Goal: Task Accomplishment & Management: Complete application form

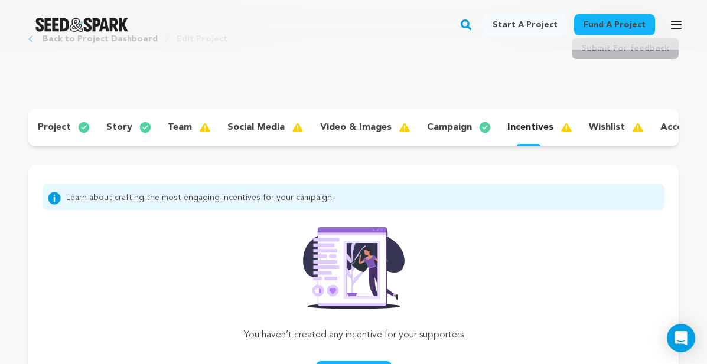
scroll to position [0, 105]
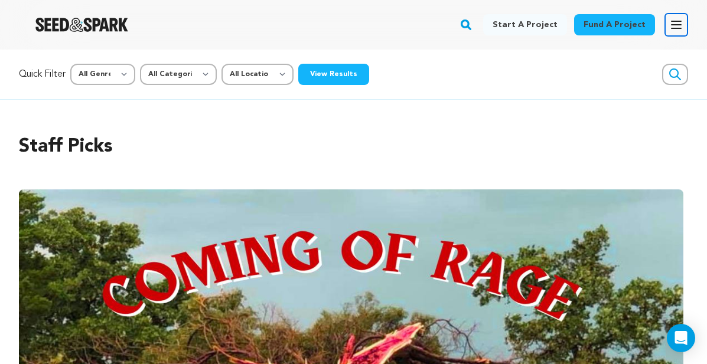
click at [669, 16] on button "Open main menu" at bounding box center [676, 25] width 24 height 24
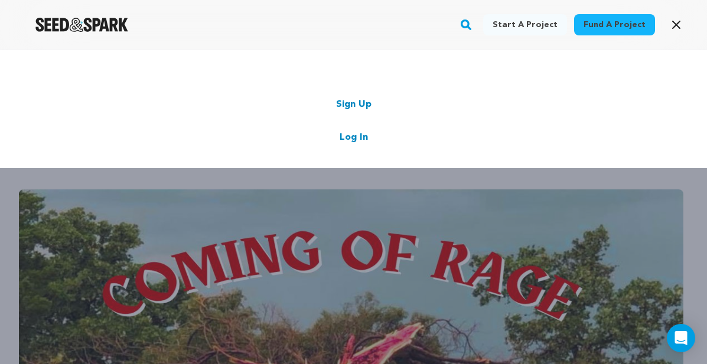
click at [349, 129] on div "Sign Up Log In" at bounding box center [353, 120] width 636 height 47
click at [346, 134] on link "Log In" at bounding box center [354, 138] width 28 height 14
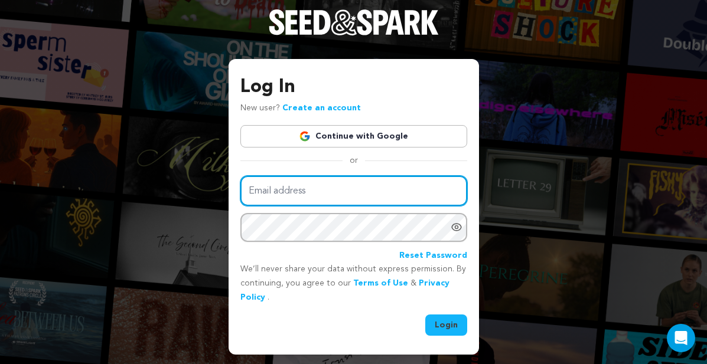
type input "[EMAIL_ADDRESS][DOMAIN_NAME]"
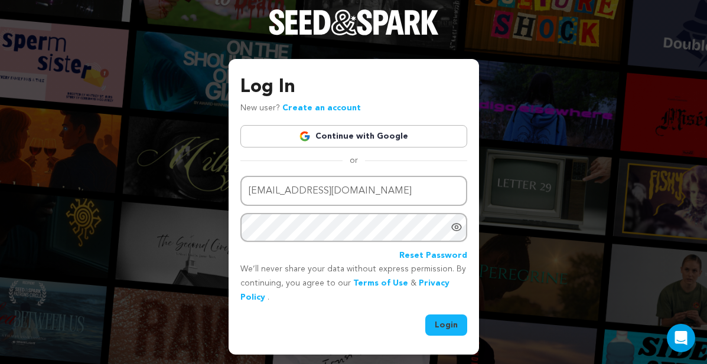
click at [441, 324] on button "Login" at bounding box center [446, 325] width 42 height 21
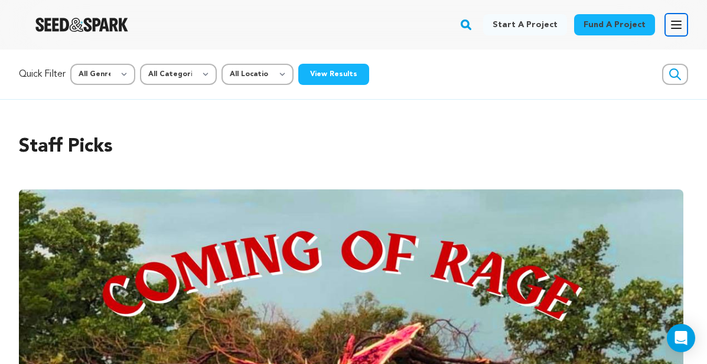
click at [674, 21] on icon "button" at bounding box center [676, 24] width 9 height 7
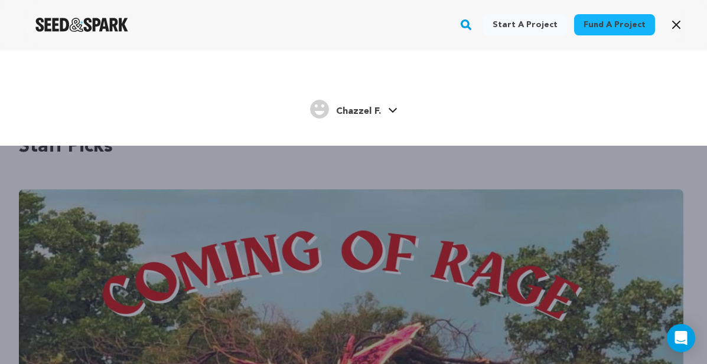
click at [377, 103] on div "Chazzel F." at bounding box center [345, 109] width 71 height 19
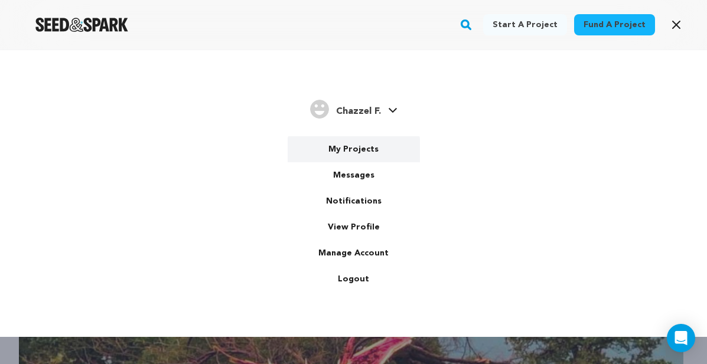
click at [360, 149] on link "My Projects" at bounding box center [354, 149] width 132 height 26
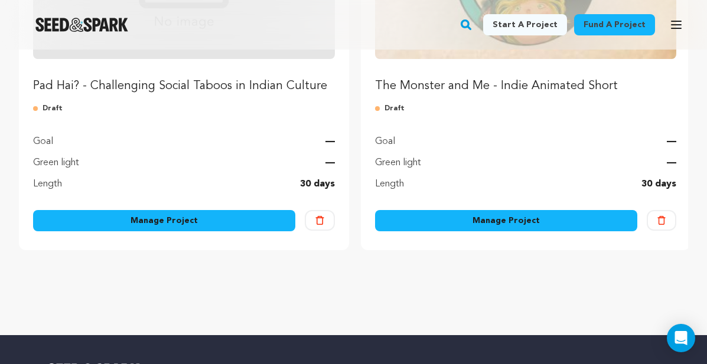
scroll to position [312, 0]
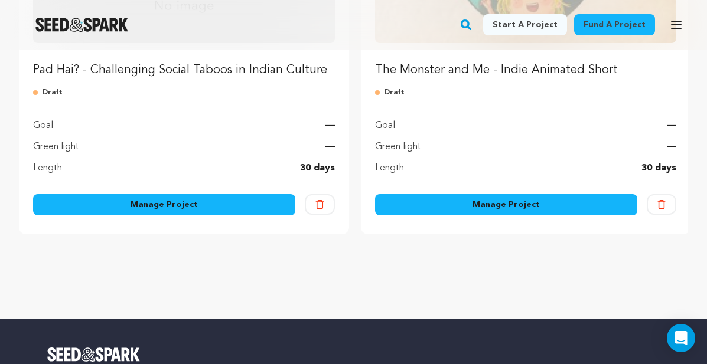
click at [183, 209] on link "Manage Project" at bounding box center [164, 204] width 262 height 21
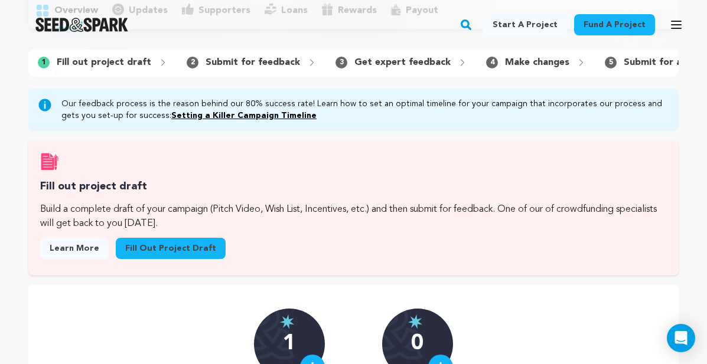
scroll to position [15, 0]
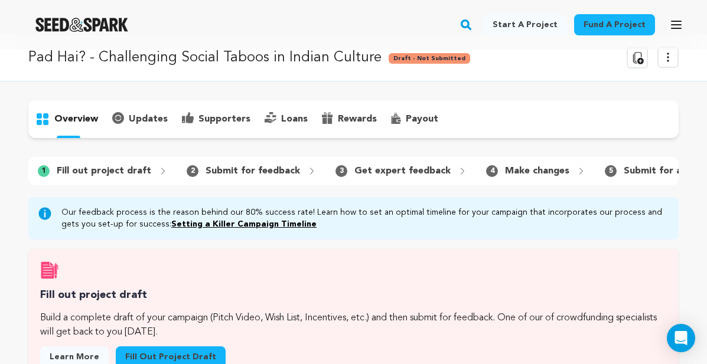
click at [202, 180] on div "2 Submit for feedback" at bounding box center [251, 171] width 149 height 19
click at [206, 167] on p "Submit for feedback" at bounding box center [253, 171] width 95 height 14
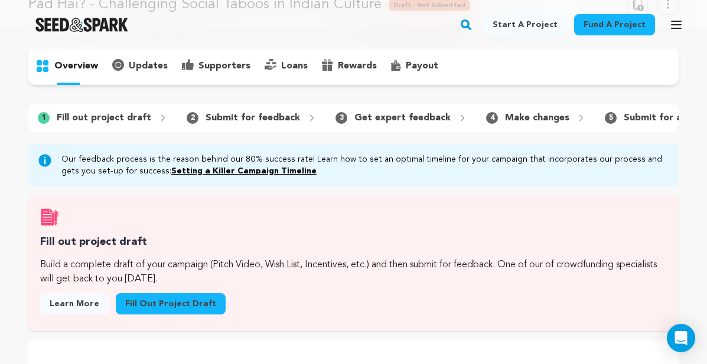
click at [243, 119] on p "Submit for feedback" at bounding box center [253, 118] width 95 height 14
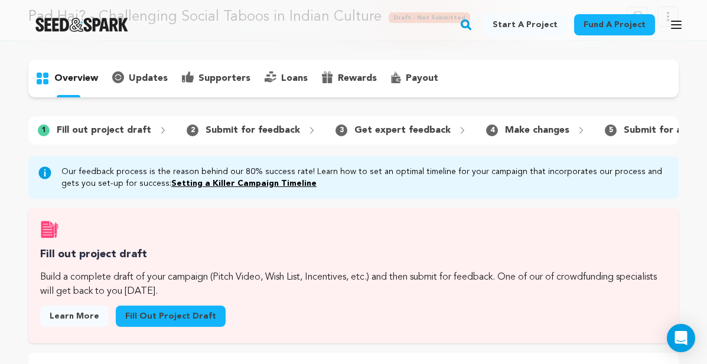
scroll to position [79, 0]
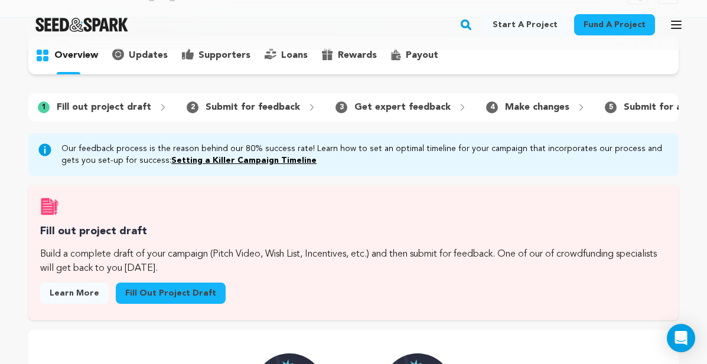
click at [144, 292] on link "Fill out project draft" at bounding box center [171, 293] width 110 height 21
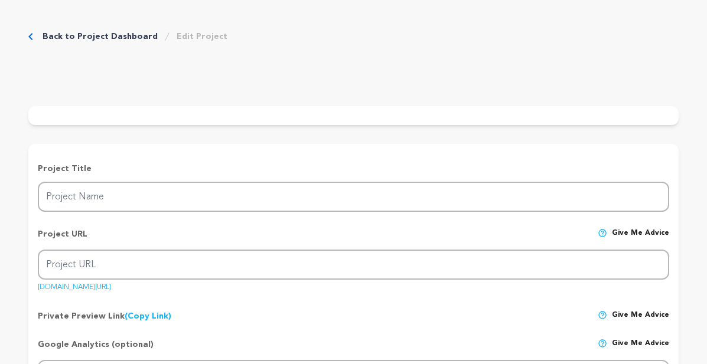
type input "Pad Hai? - Challenging Social Taboos in Indian Culture"
type input "pad-hai-short"
type input "After her youngest daughter gets her first period, an [DEMOGRAPHIC_DATA] mother…"
type textarea "?Who can relate? Traditional South Asian households discourage the discussion o…"
type textarea "My [DEMOGRAPHIC_DATA] mother went about “the talk” as a hushed conversation and…"
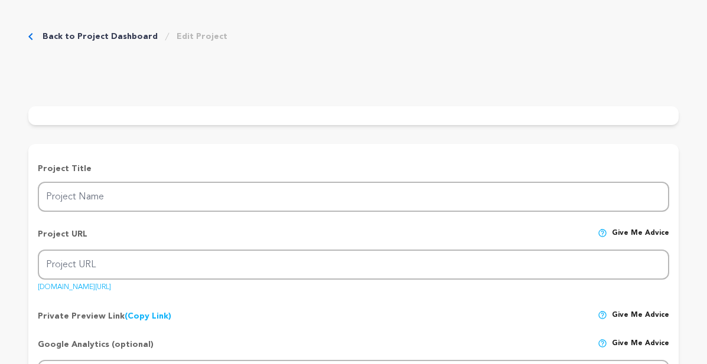
radio input "true"
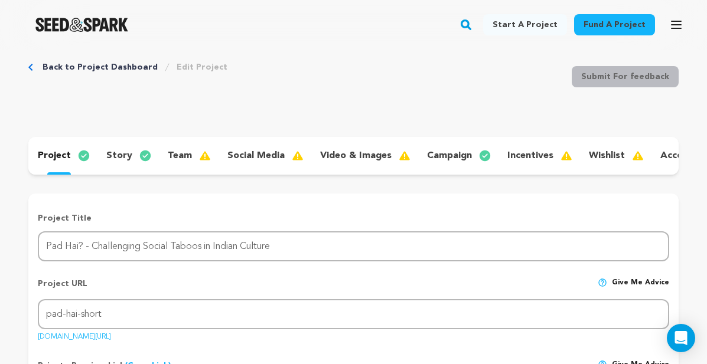
scroll to position [28, 0]
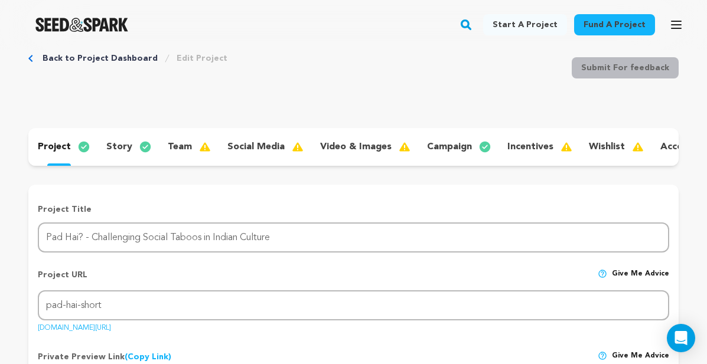
click at [219, 146] on div "social media" at bounding box center [264, 147] width 93 height 19
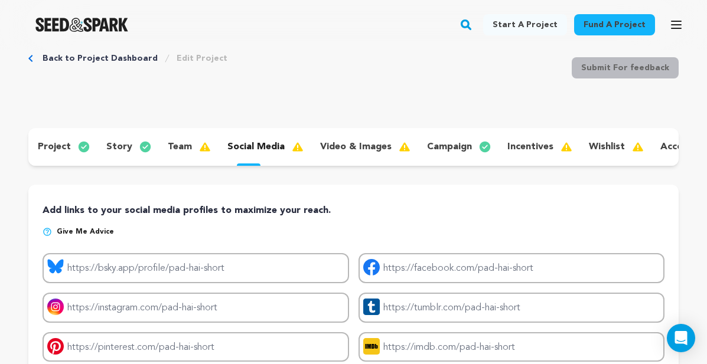
click at [199, 148] on img at bounding box center [209, 147] width 21 height 14
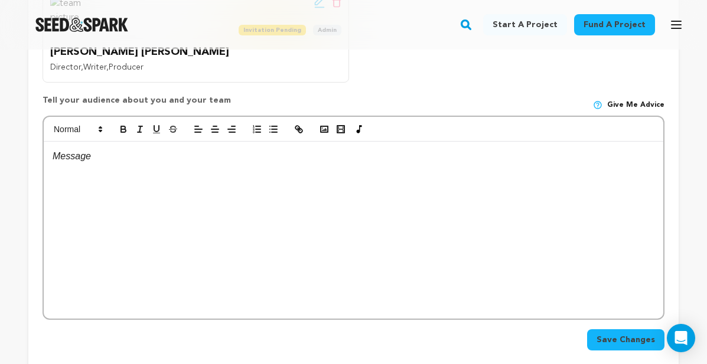
scroll to position [327, 0]
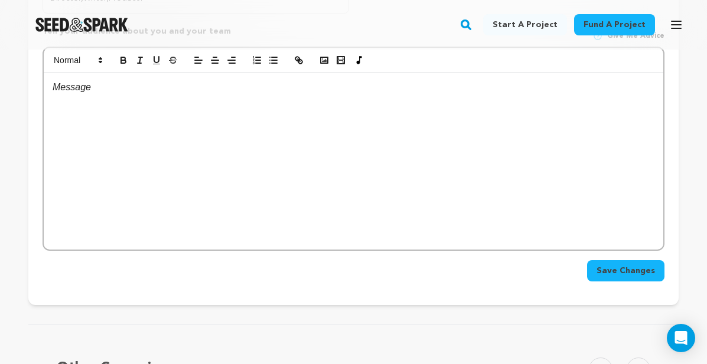
click at [207, 162] on div at bounding box center [354, 161] width 620 height 177
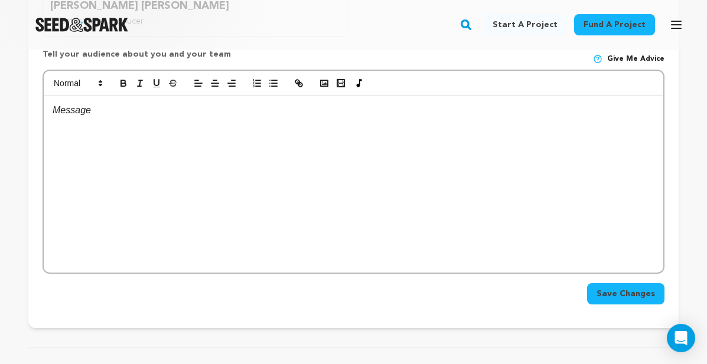
scroll to position [366, 0]
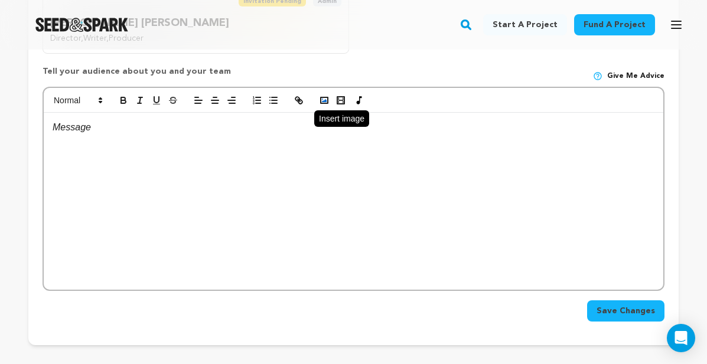
click at [323, 102] on polyline "button" at bounding box center [324, 100] width 5 height 3
click at [321, 97] on rect "button" at bounding box center [324, 100] width 7 height 6
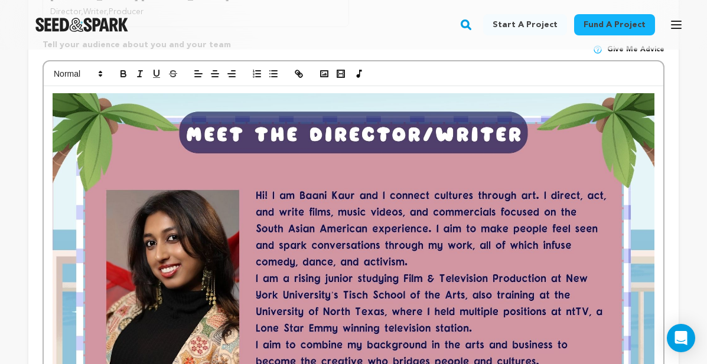
scroll to position [363, 0]
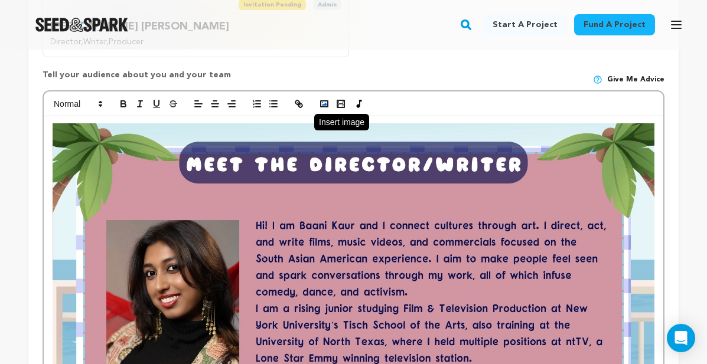
click at [325, 102] on icon "button" at bounding box center [324, 104] width 11 height 11
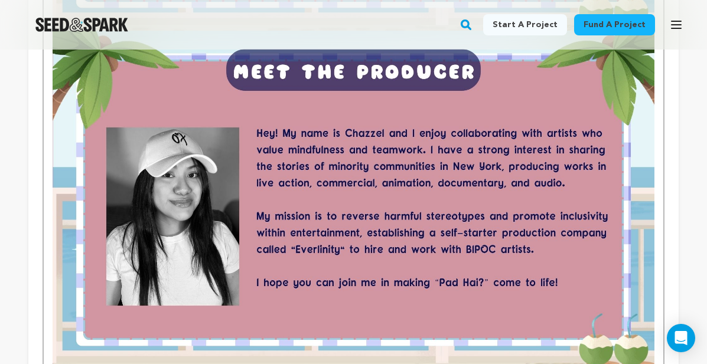
scroll to position [887, 0]
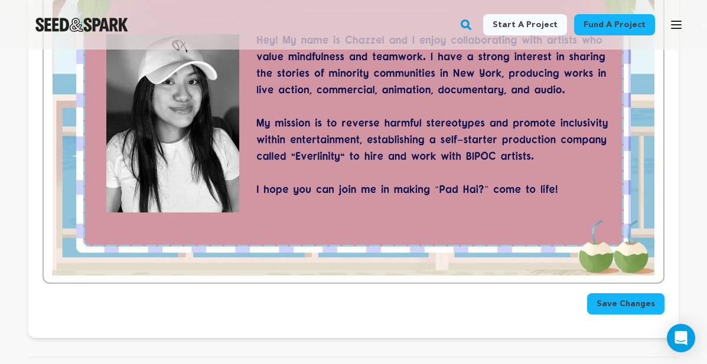
click at [622, 308] on span "Save Changes" at bounding box center [626, 304] width 58 height 12
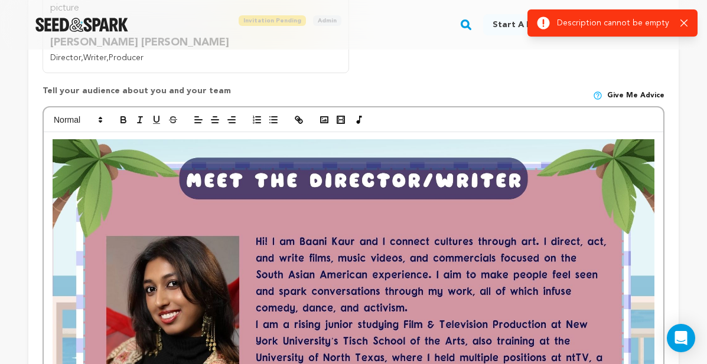
scroll to position [330, 0]
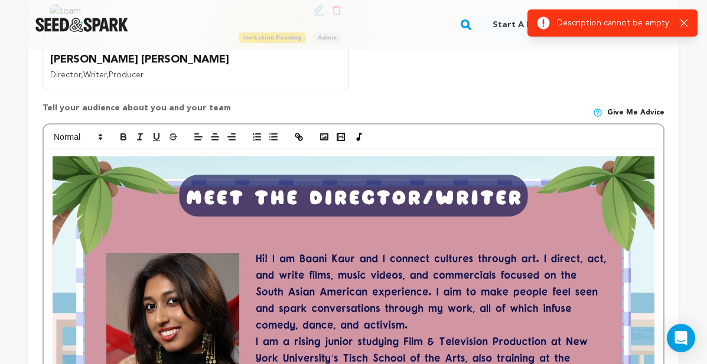
click at [385, 145] on div at bounding box center [354, 137] width 620 height 25
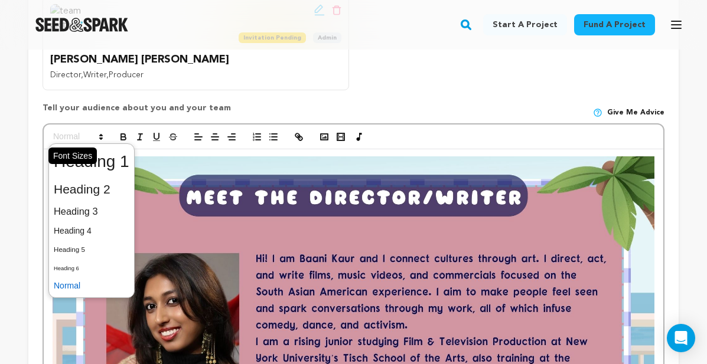
click at [79, 141] on span at bounding box center [77, 137] width 58 height 14
click at [105, 173] on span at bounding box center [92, 161] width 76 height 31
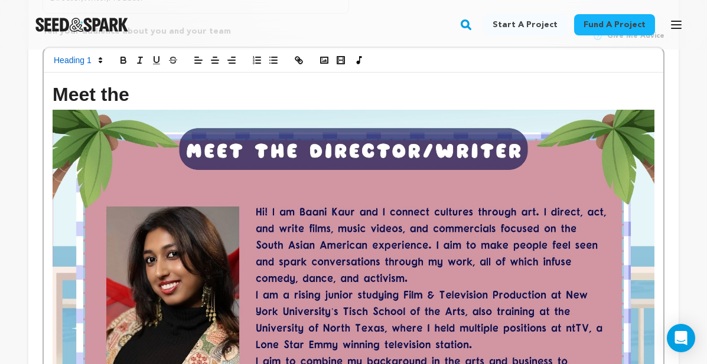
scroll to position [386, 0]
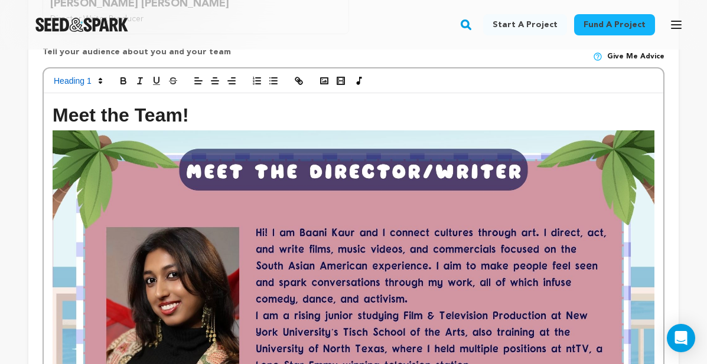
click at [214, 83] on icon "button" at bounding box center [215, 81] width 11 height 11
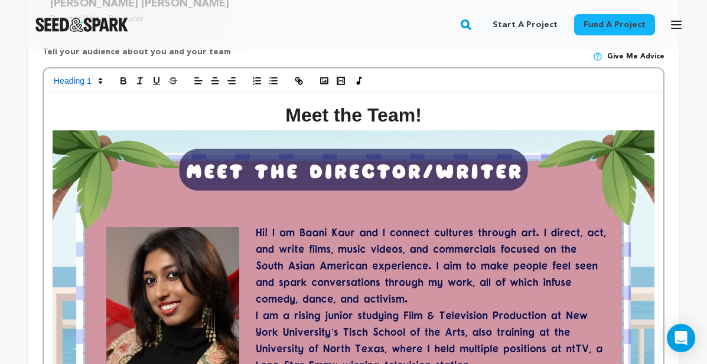
click at [90, 89] on div at bounding box center [354, 81] width 620 height 25
click at [90, 84] on span at bounding box center [77, 81] width 58 height 14
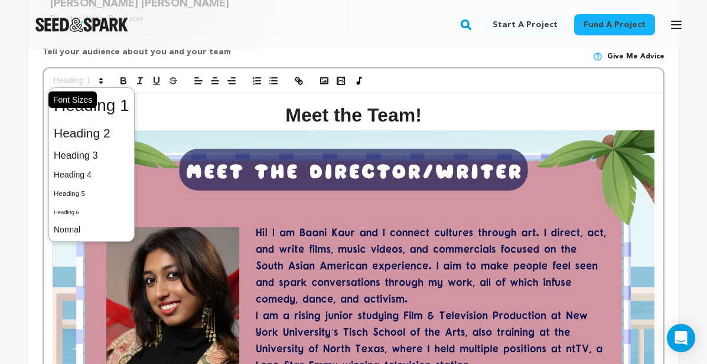
click at [94, 88] on span at bounding box center [77, 81] width 58 height 14
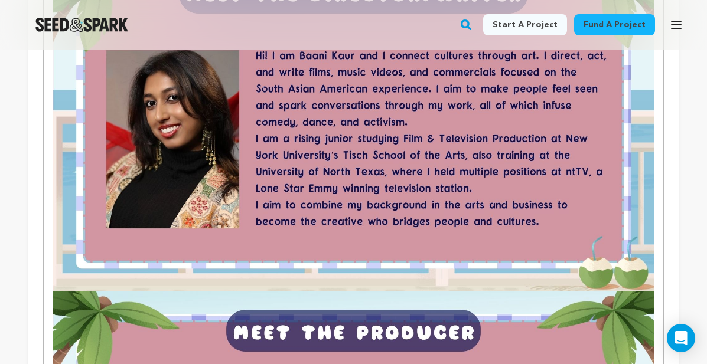
click at [269, 203] on img at bounding box center [354, 122] width 602 height 338
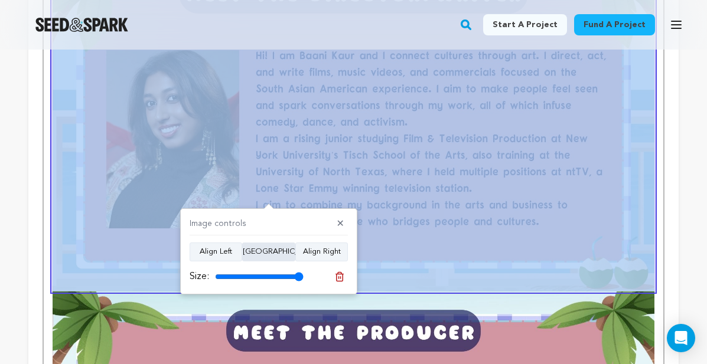
click at [276, 248] on button "[GEOGRAPHIC_DATA]" at bounding box center [268, 252] width 53 height 19
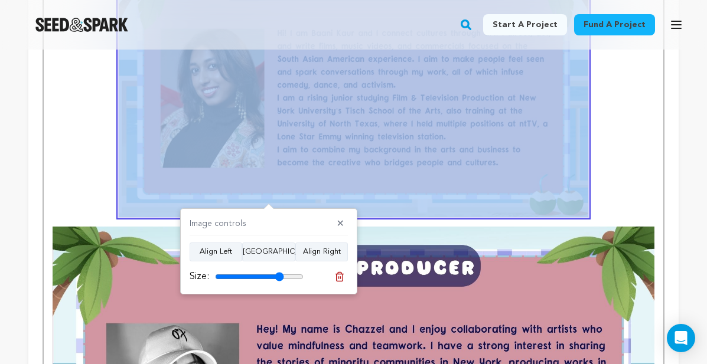
drag, startPoint x: 301, startPoint y: 275, endPoint x: 279, endPoint y: 271, distance: 22.2
type input "78"
click at [279, 272] on input "range" at bounding box center [259, 276] width 89 height 9
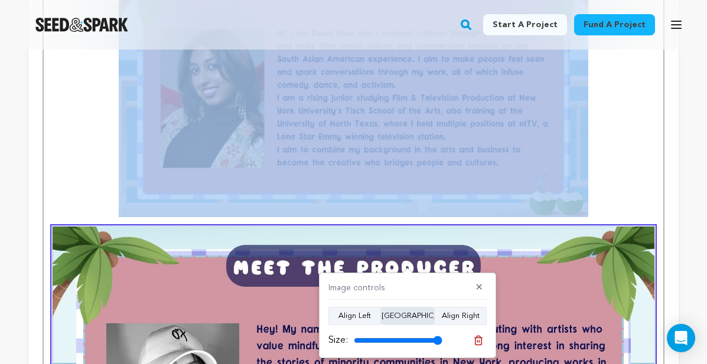
click at [395, 318] on button "[GEOGRAPHIC_DATA]" at bounding box center [407, 316] width 53 height 19
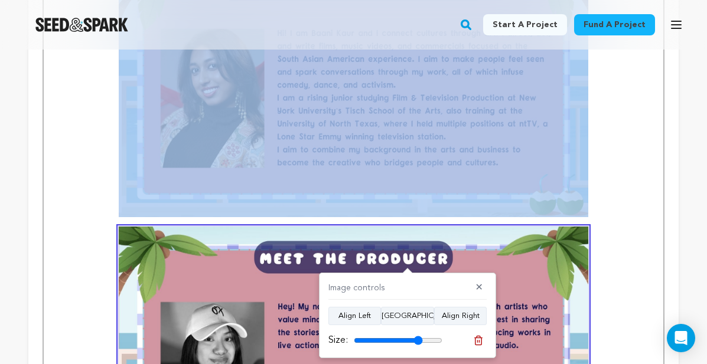
drag, startPoint x: 438, startPoint y: 342, endPoint x: 418, endPoint y: 337, distance: 20.2
type input "78"
click at [418, 337] on input "range" at bounding box center [398, 340] width 89 height 9
click at [519, 252] on img at bounding box center [354, 359] width 470 height 264
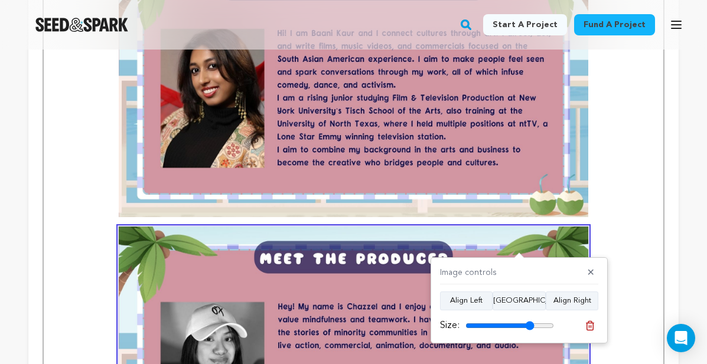
click at [607, 200] on h1 "Meet the Team!" at bounding box center [354, 207] width 602 height 568
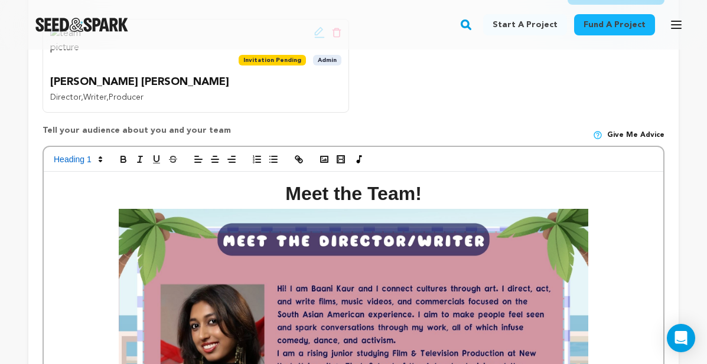
scroll to position [346, 0]
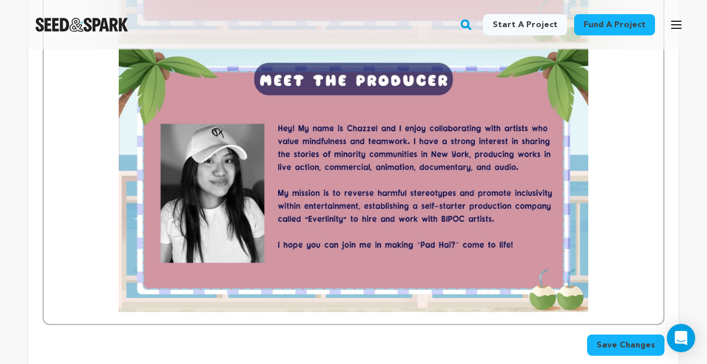
scroll to position [771, 0]
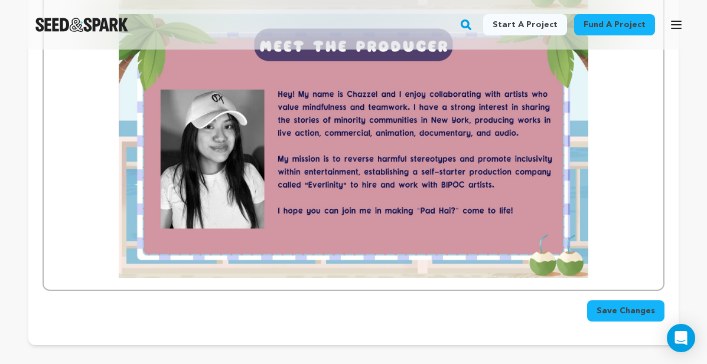
click at [611, 310] on span "Save Changes" at bounding box center [626, 311] width 58 height 12
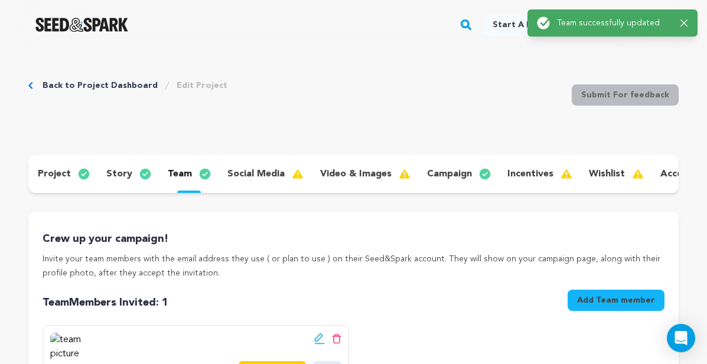
scroll to position [0, 0]
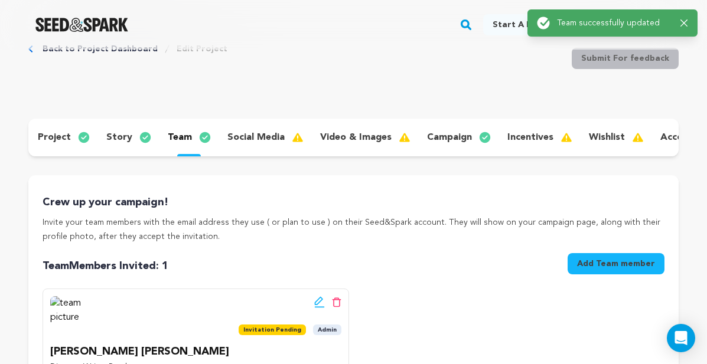
click at [259, 132] on p "social media" at bounding box center [255, 138] width 57 height 14
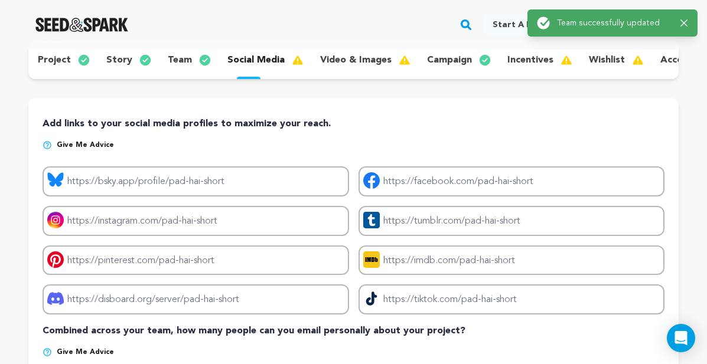
scroll to position [83, 0]
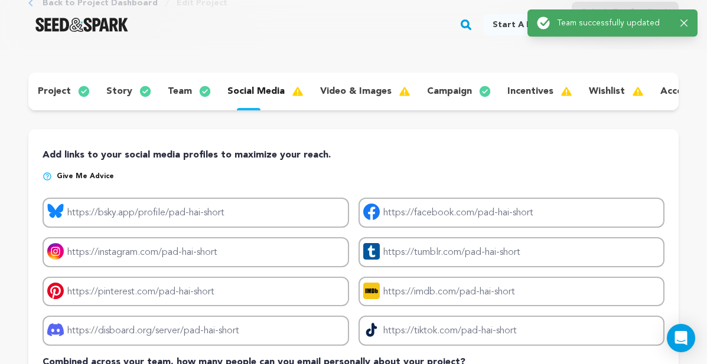
click at [347, 103] on div "project story team social media video & images campaign incentives wishlist acc…" at bounding box center [353, 92] width 650 height 38
click at [347, 93] on p "video & images" at bounding box center [355, 91] width 71 height 14
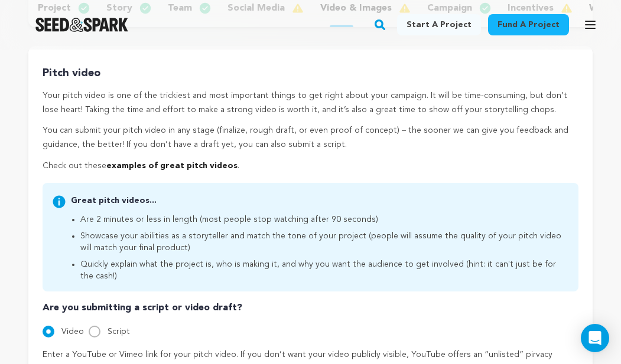
scroll to position [96, 0]
